Goal: Register for event/course

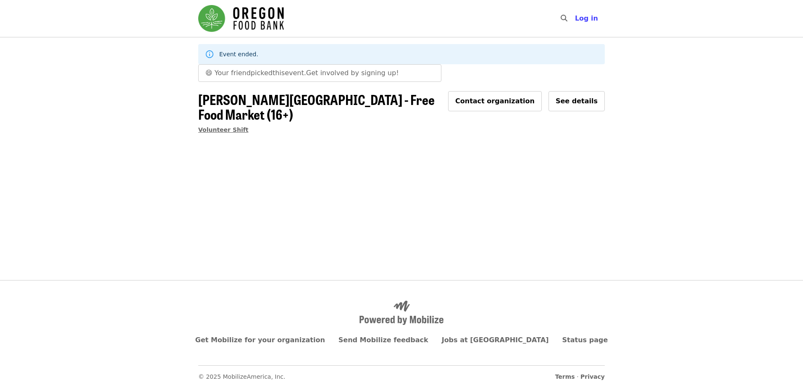
click at [218, 126] on span "Volunteer Shift" at bounding box center [223, 129] width 50 height 7
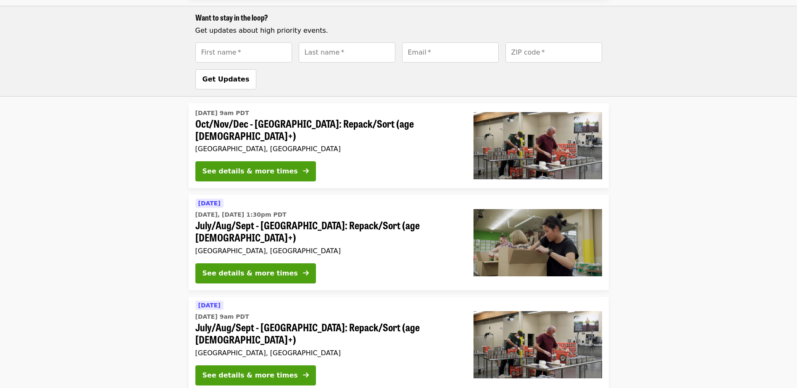
scroll to position [672, 0]
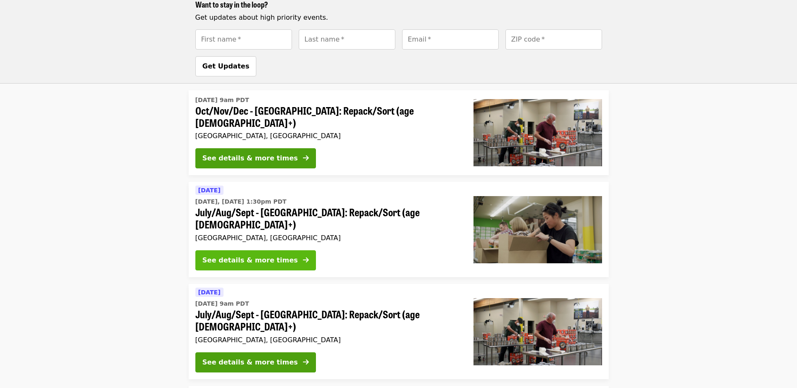
click at [271, 255] on div "See details & more times" at bounding box center [249, 260] width 95 height 10
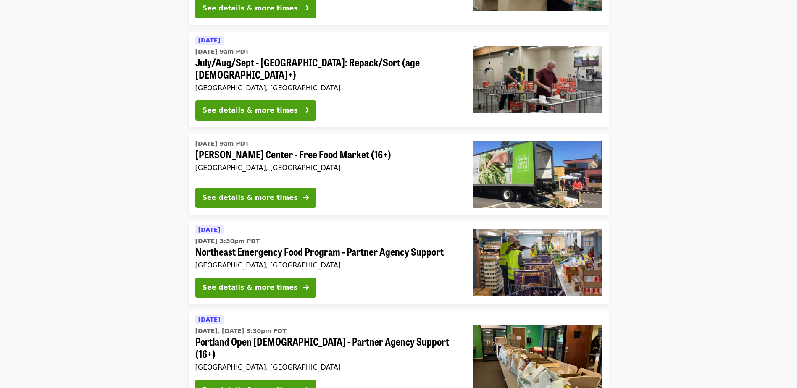
scroll to position [882, 0]
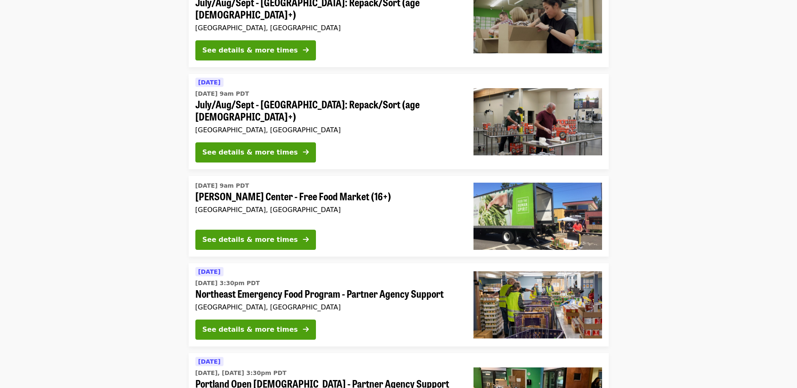
click at [284, 288] on span "Northeast Emergency Food Program - Partner Agency Support" at bounding box center [327, 294] width 265 height 12
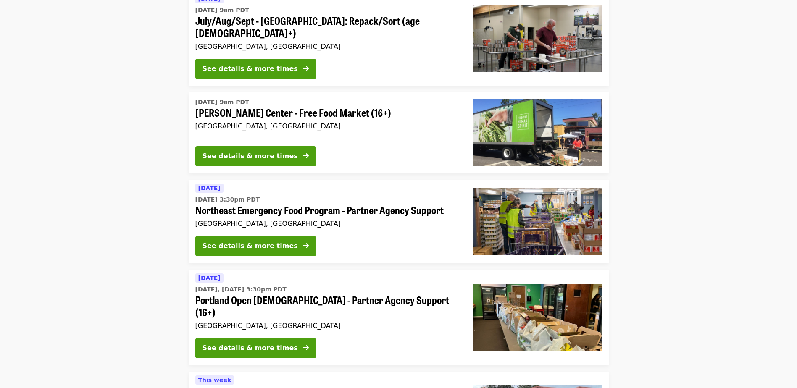
scroll to position [966, 0]
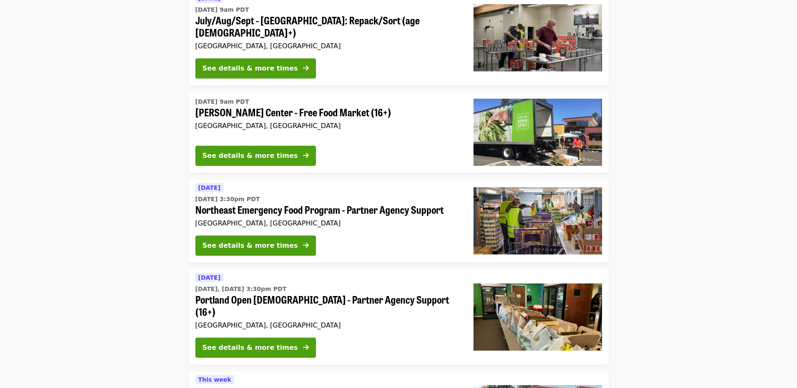
click at [318, 294] on span "Portland Open [DEMOGRAPHIC_DATA] - Partner Agency Support (16+)" at bounding box center [327, 306] width 265 height 24
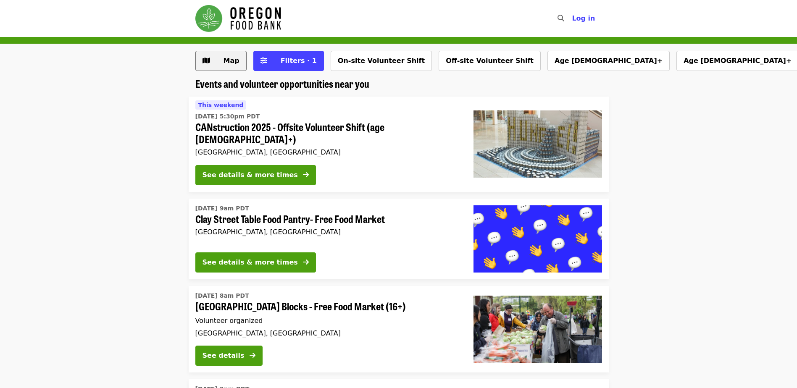
click at [220, 58] on span "Map" at bounding box center [227, 61] width 24 height 10
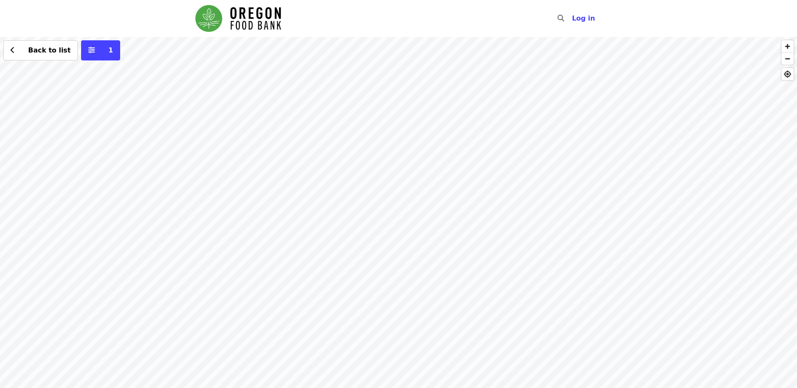
click at [262, 24] on img "Main navigation" at bounding box center [238, 18] width 86 height 27
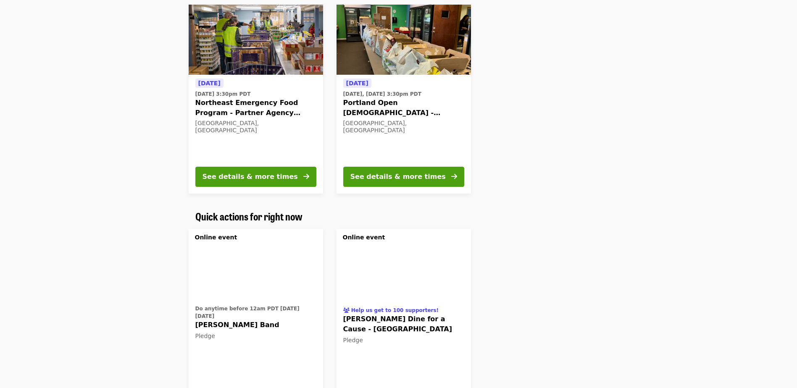
scroll to position [336, 0]
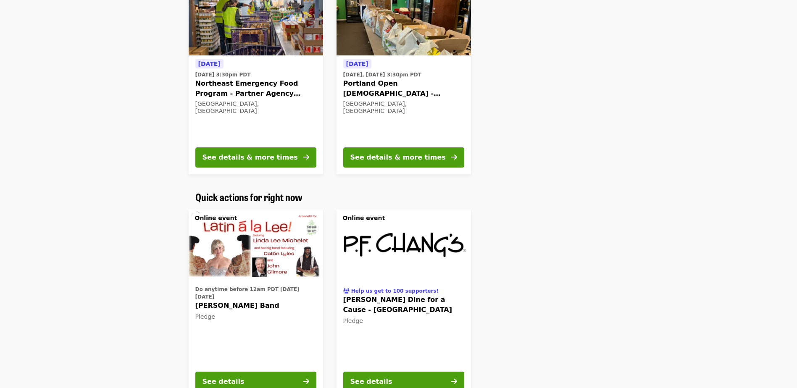
click at [393, 299] on span "[PERSON_NAME] Dine for a Cause - [GEOGRAPHIC_DATA]" at bounding box center [403, 305] width 121 height 20
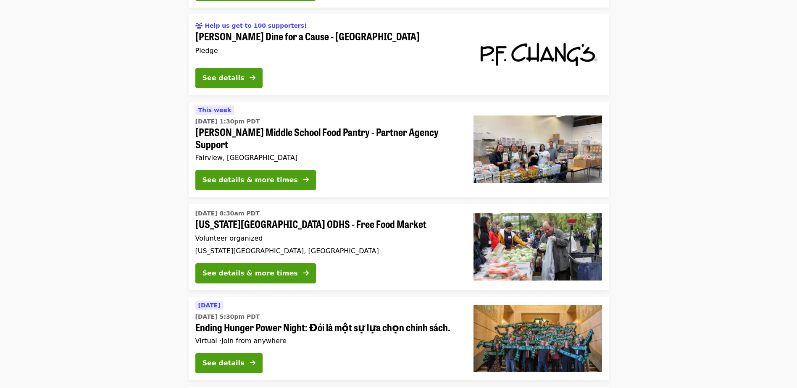
scroll to position [2645, 0]
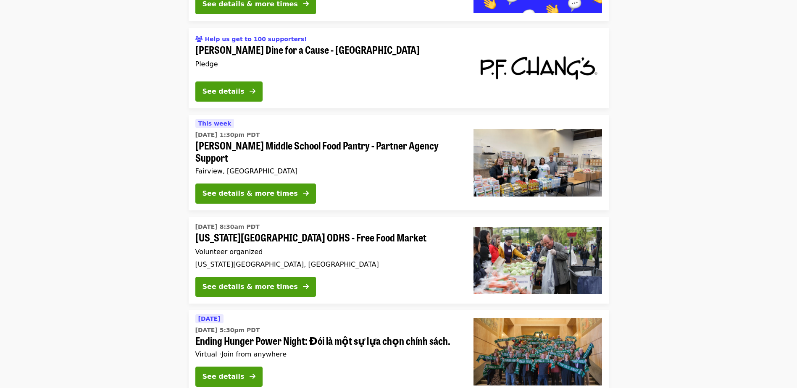
click at [261, 231] on span "[US_STATE][GEOGRAPHIC_DATA] ODHS - Free Food Market" at bounding box center [327, 237] width 265 height 12
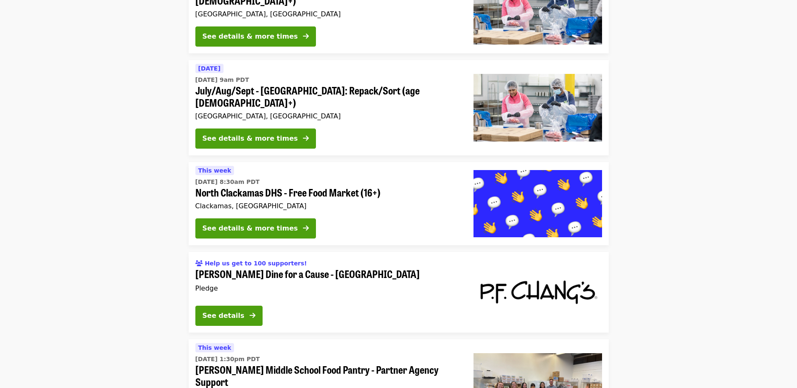
scroll to position [2295, 0]
